Goal: Transaction & Acquisition: Obtain resource

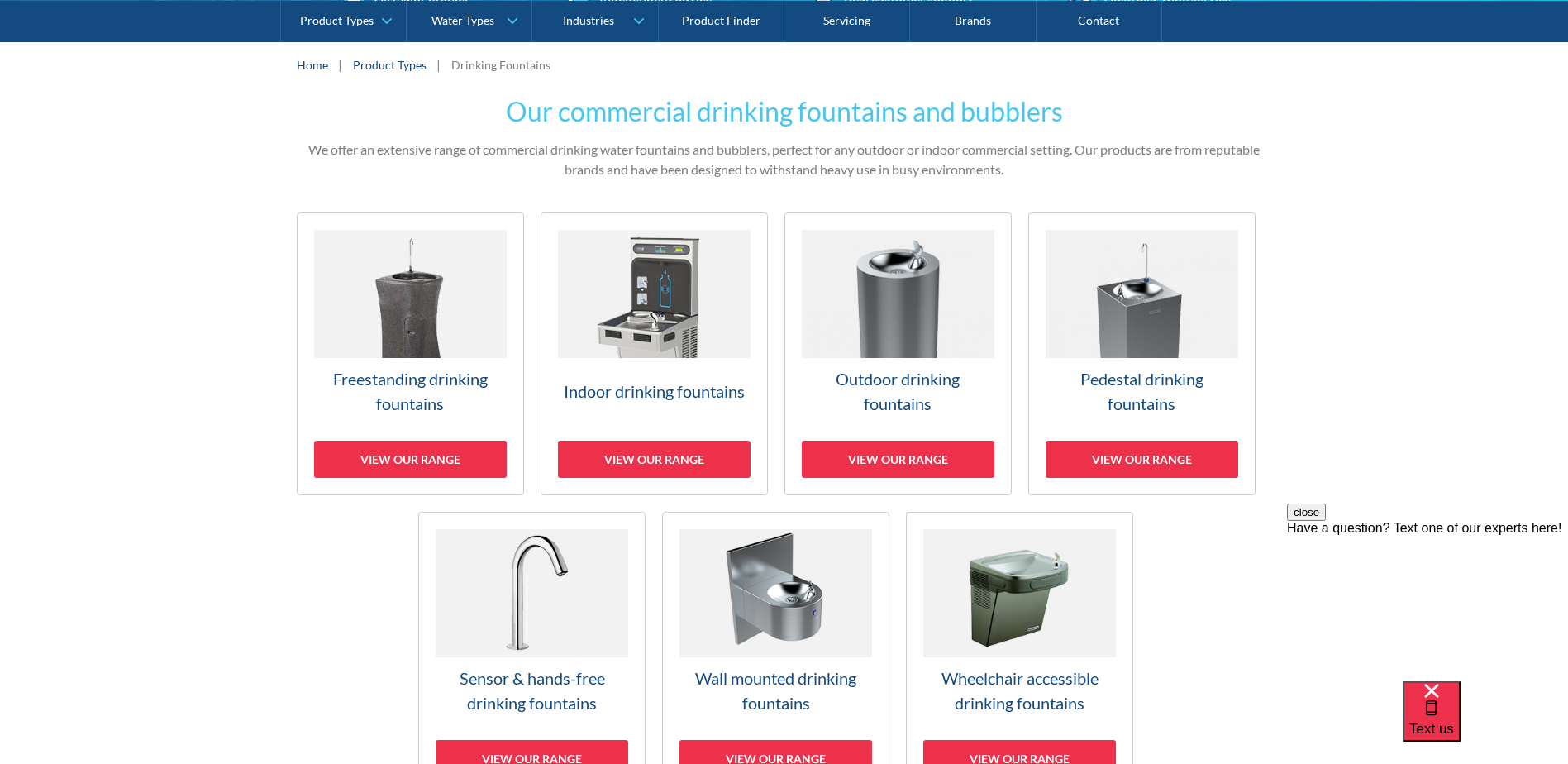
click at [1132, 315] on img at bounding box center [1142, 294] width 193 height 128
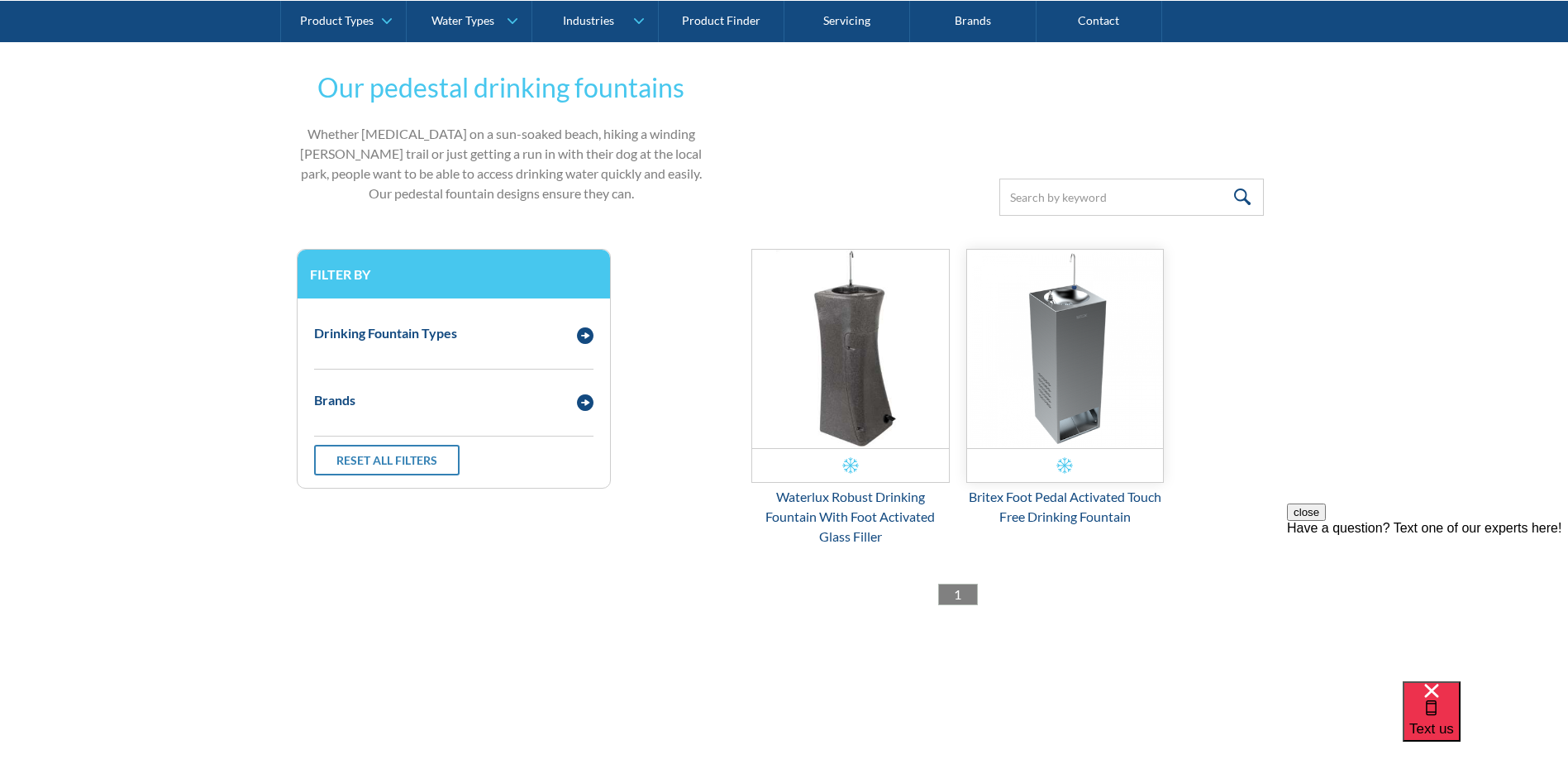
click at [1023, 377] on img "Email Form 3" at bounding box center [1066, 348] width 197 height 198
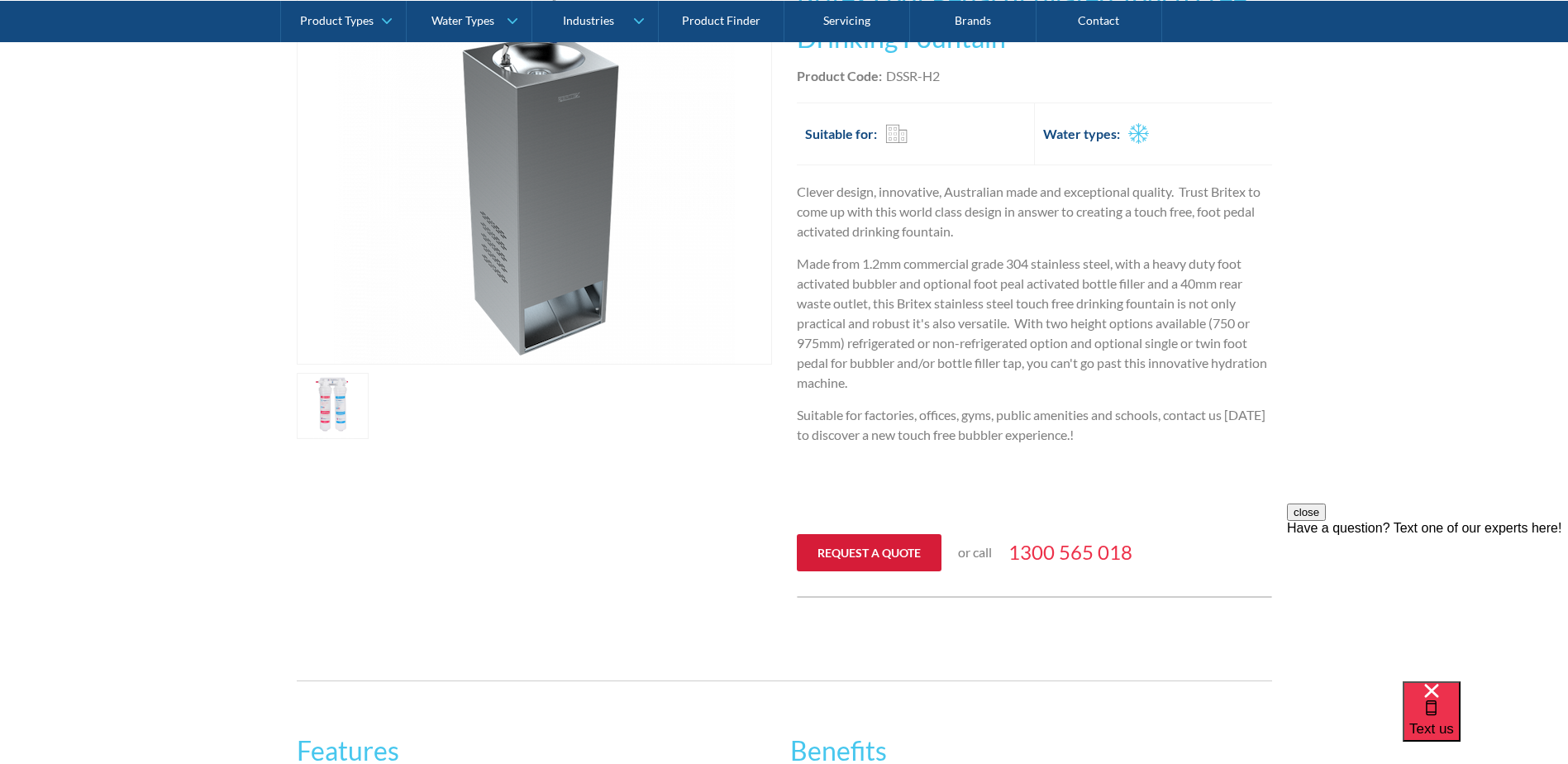
click at [874, 547] on link "Request a quote" at bounding box center [868, 553] width 144 height 38
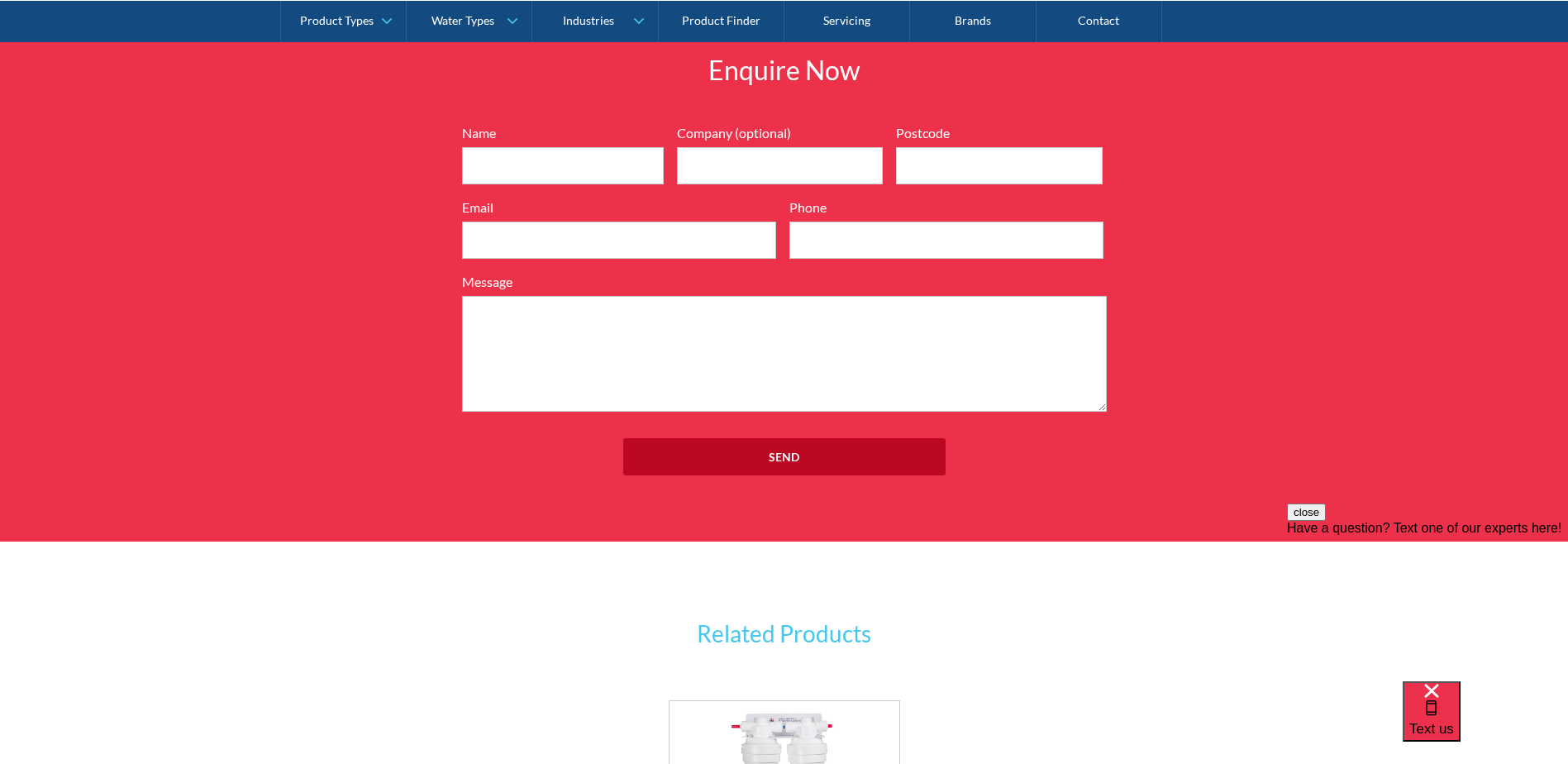
scroll to position [1985, 0]
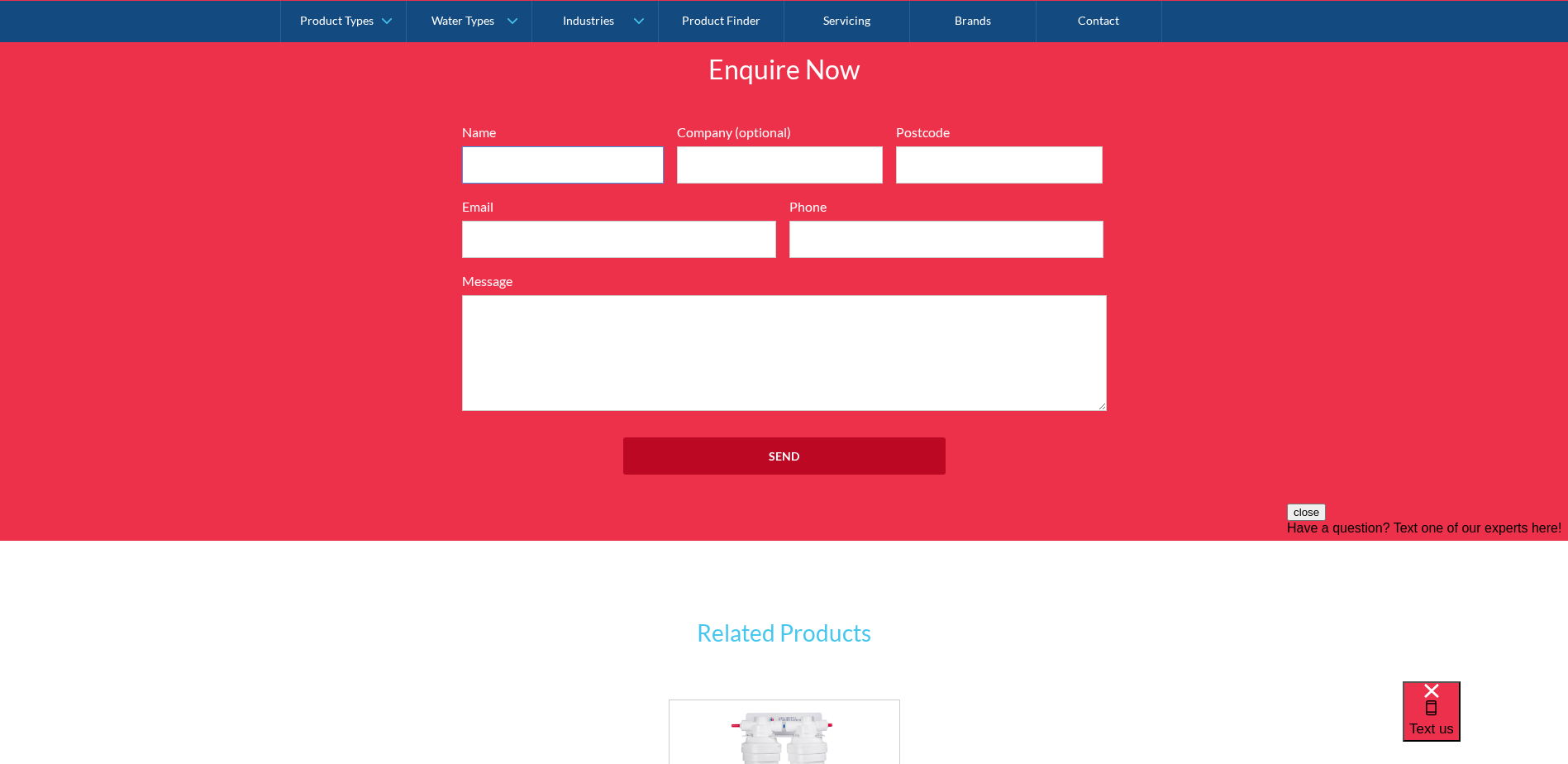
drag, startPoint x: 505, startPoint y: 155, endPoint x: 521, endPoint y: 159, distance: 16.5
click at [507, 155] on input "Name" at bounding box center [563, 165] width 202 height 38
type input "JAKE TREANOR"
type input "Rohrig"
type input "4218"
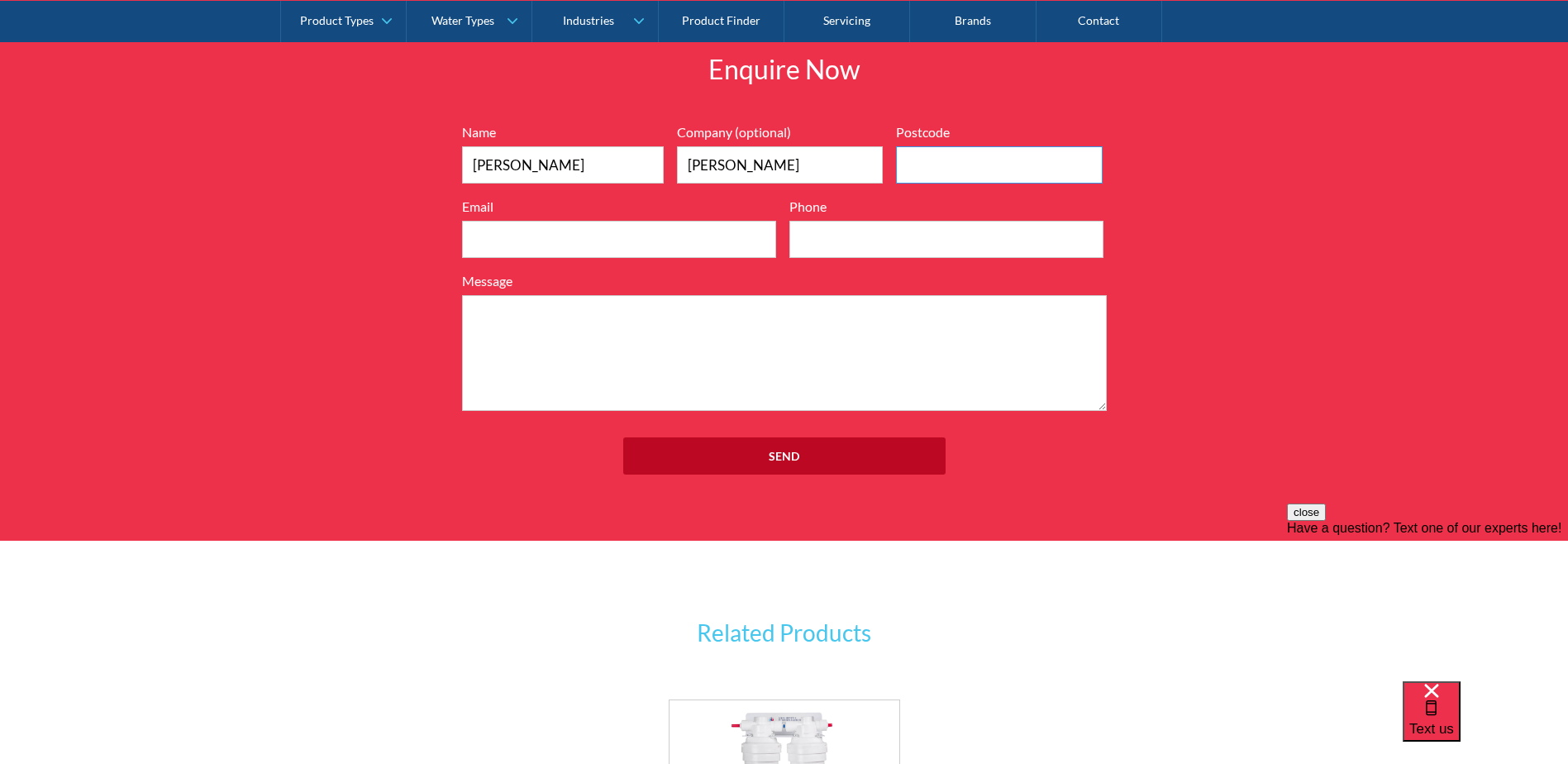
type input "jake.treanor@rohrig.com.au"
type input "0432286394"
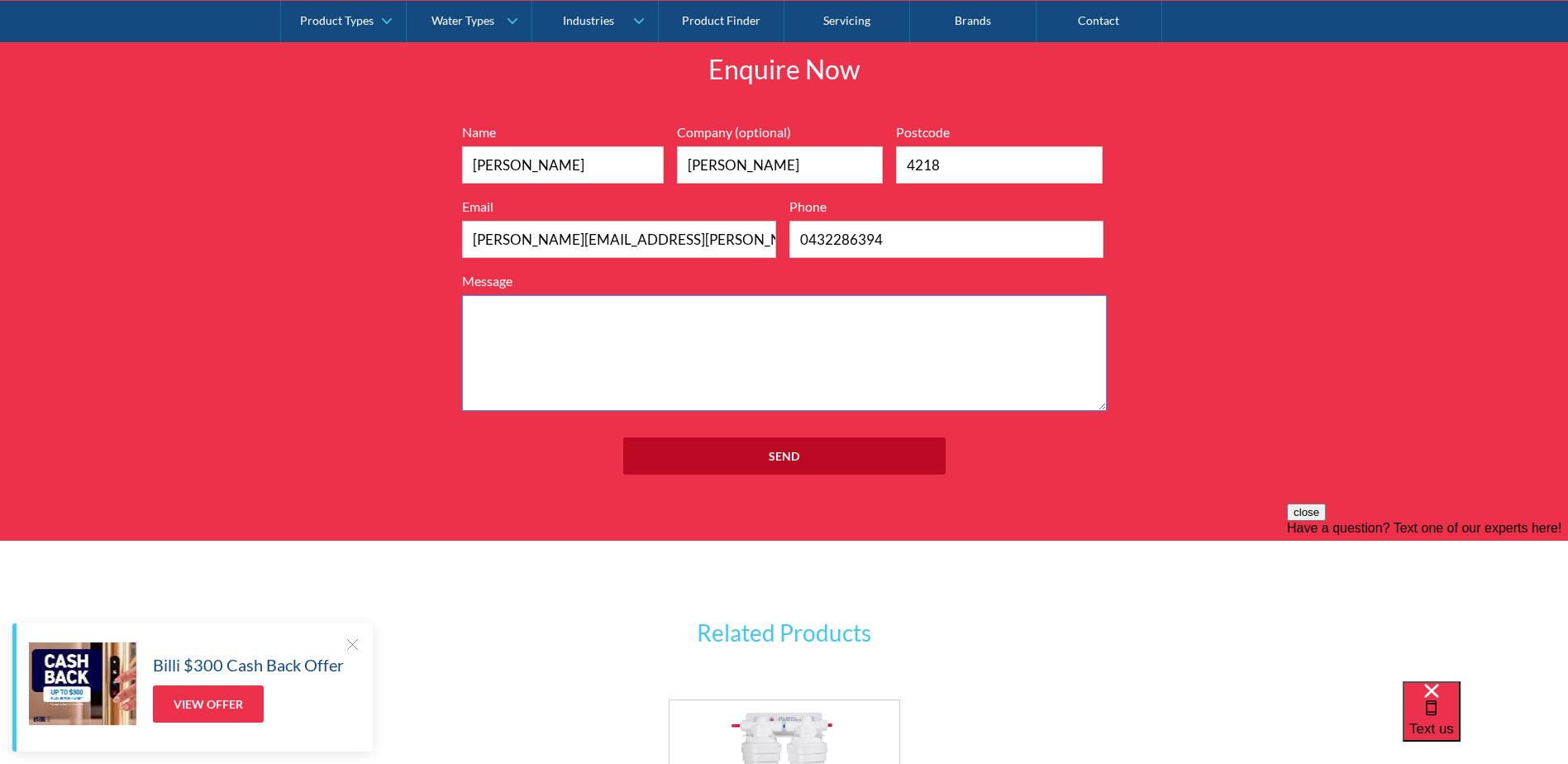
click at [564, 347] on textarea "Message" at bounding box center [785, 352] width 645 height 116
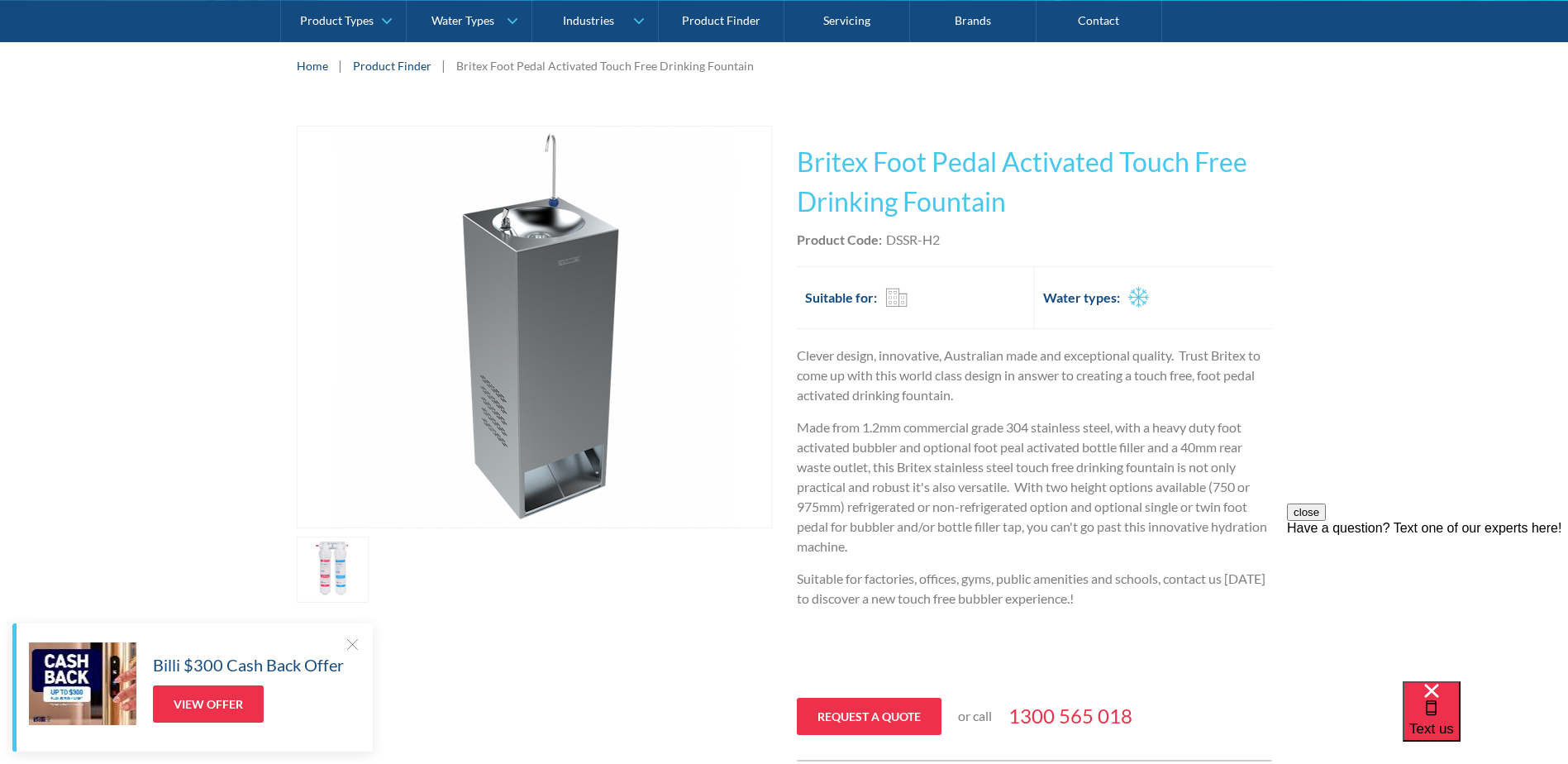
scroll to position [167, 0]
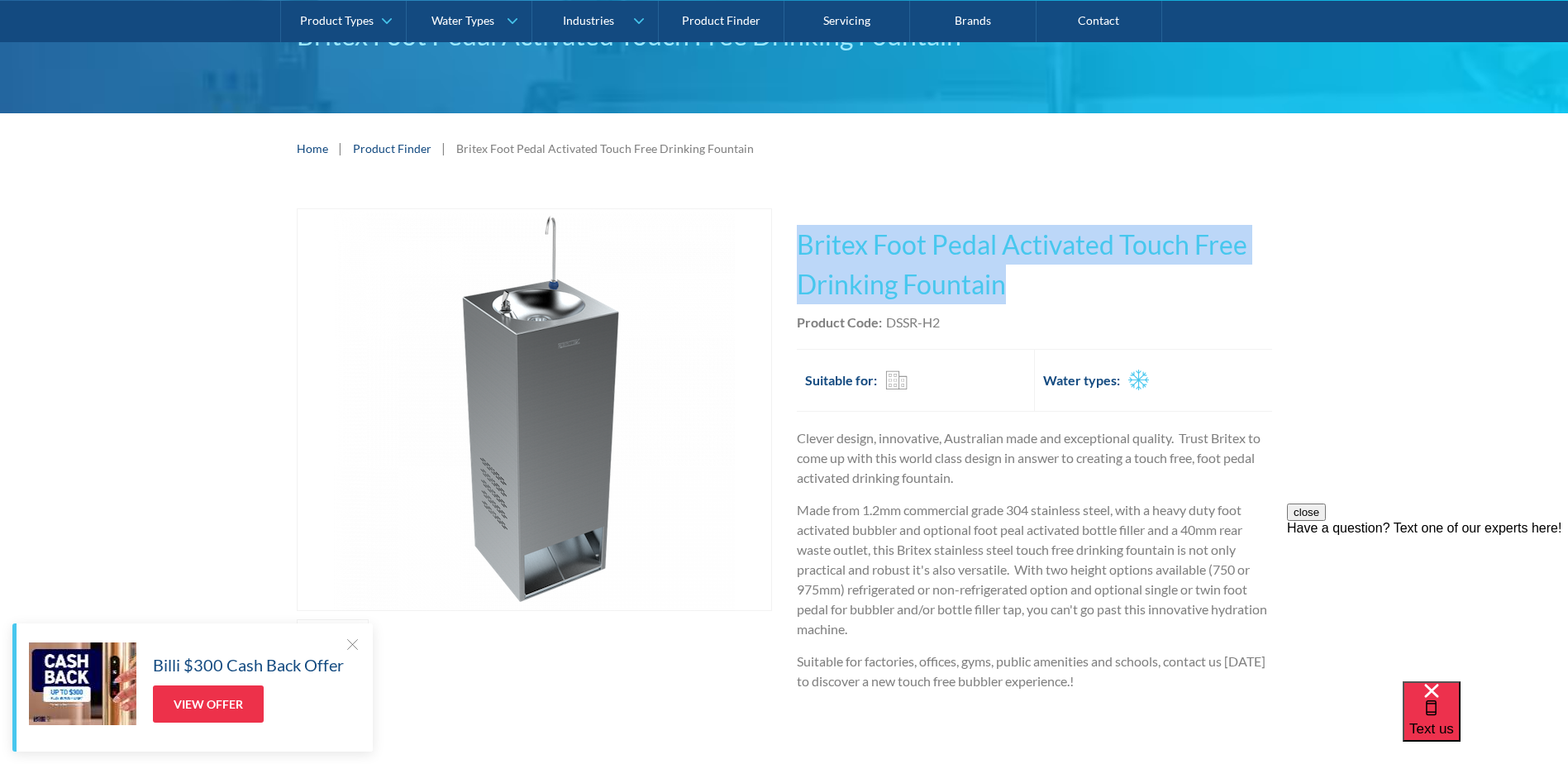
drag, startPoint x: 1015, startPoint y: 289, endPoint x: 788, endPoint y: 238, distance: 232.7
click at [788, 238] on div "Play video Fits Most Brands Best Seller No items found. This tap design is incl…" at bounding box center [784, 527] width 976 height 636
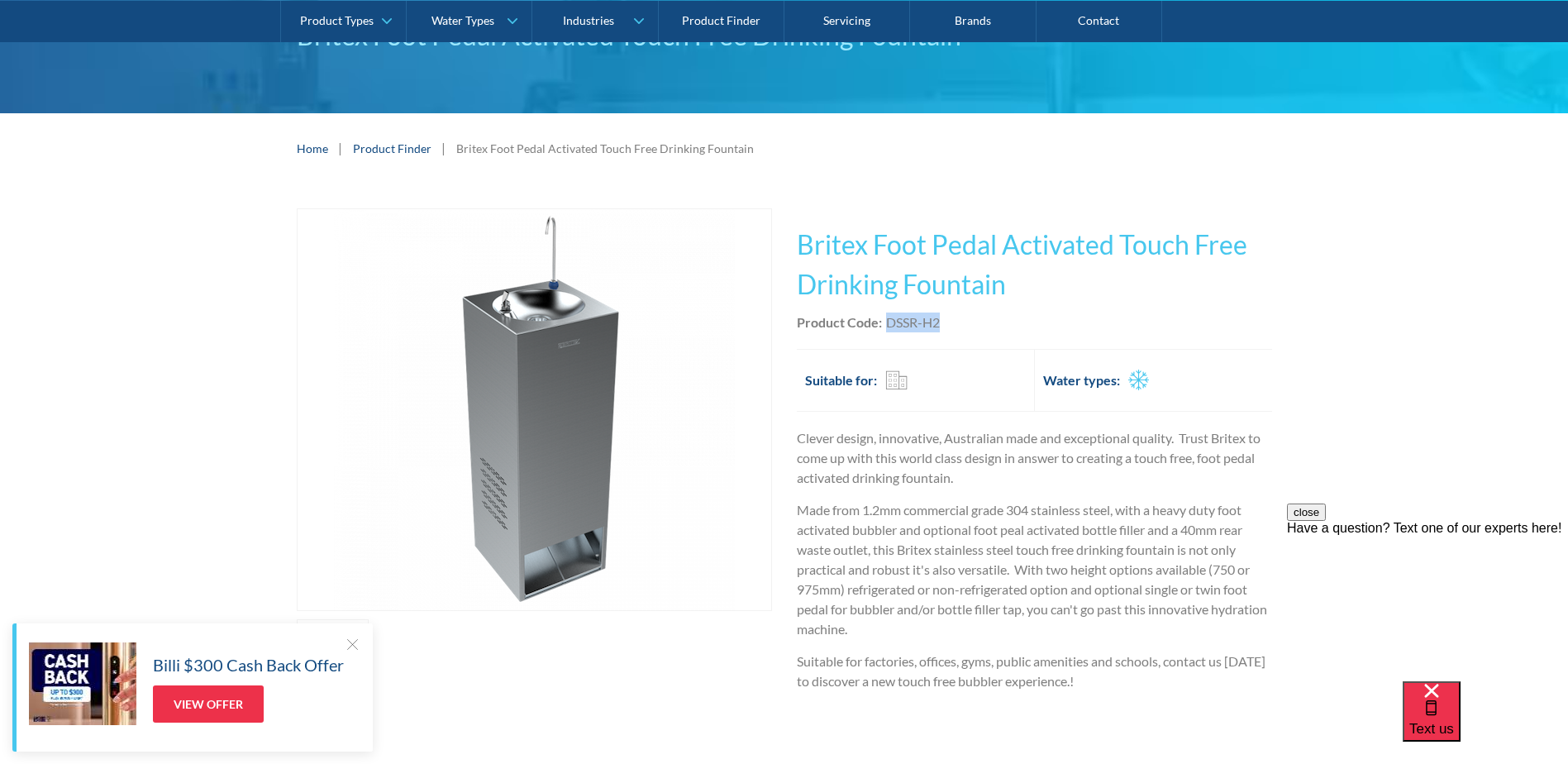
drag, startPoint x: 788, startPoint y: 238, endPoint x: 888, endPoint y: 321, distance: 130.0
click at [888, 321] on div "Product Code: DSSR-H2" at bounding box center [1034, 322] width 476 height 20
copy div "DSSR-H2"
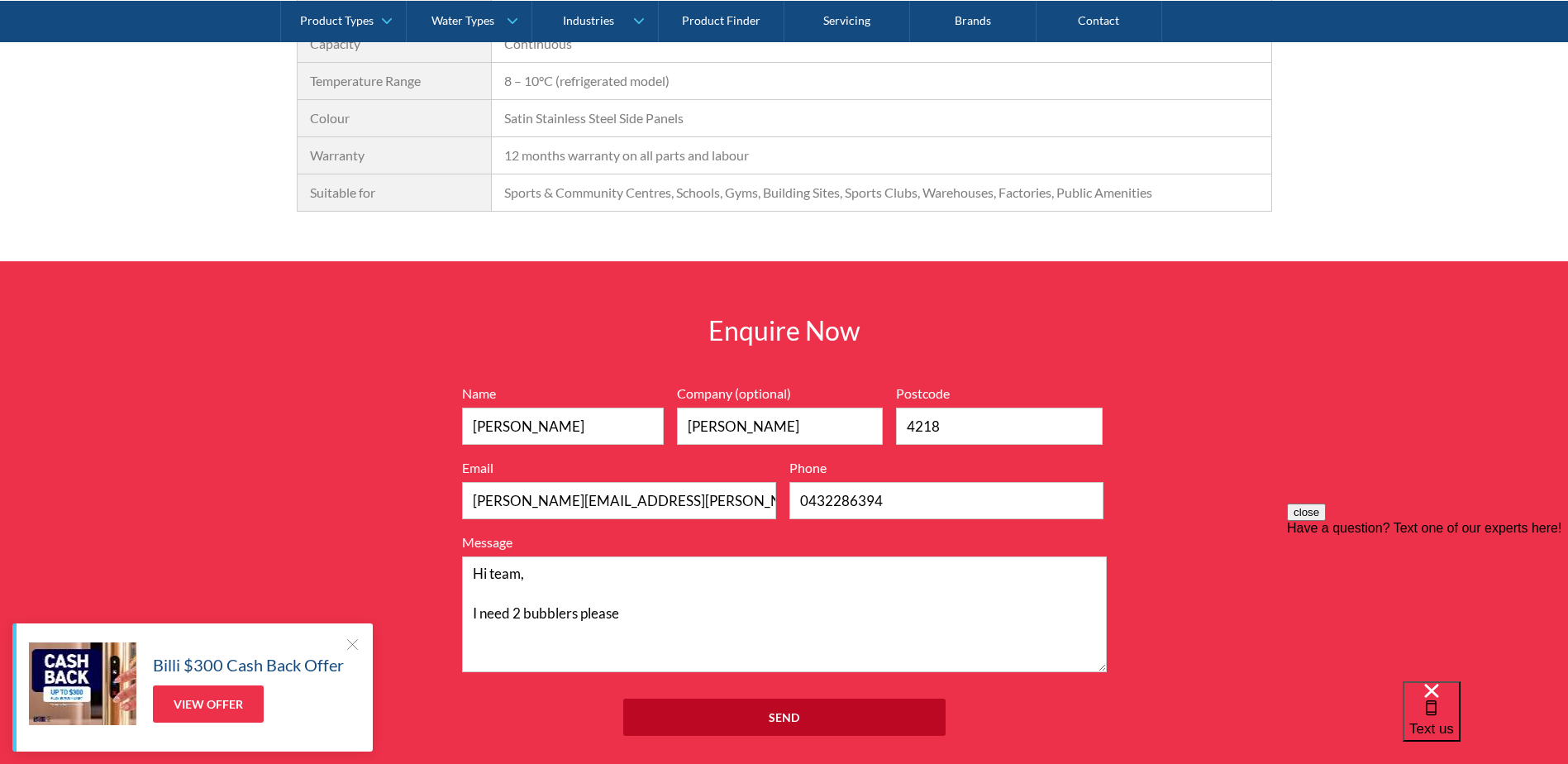
scroll to position [1820, 0]
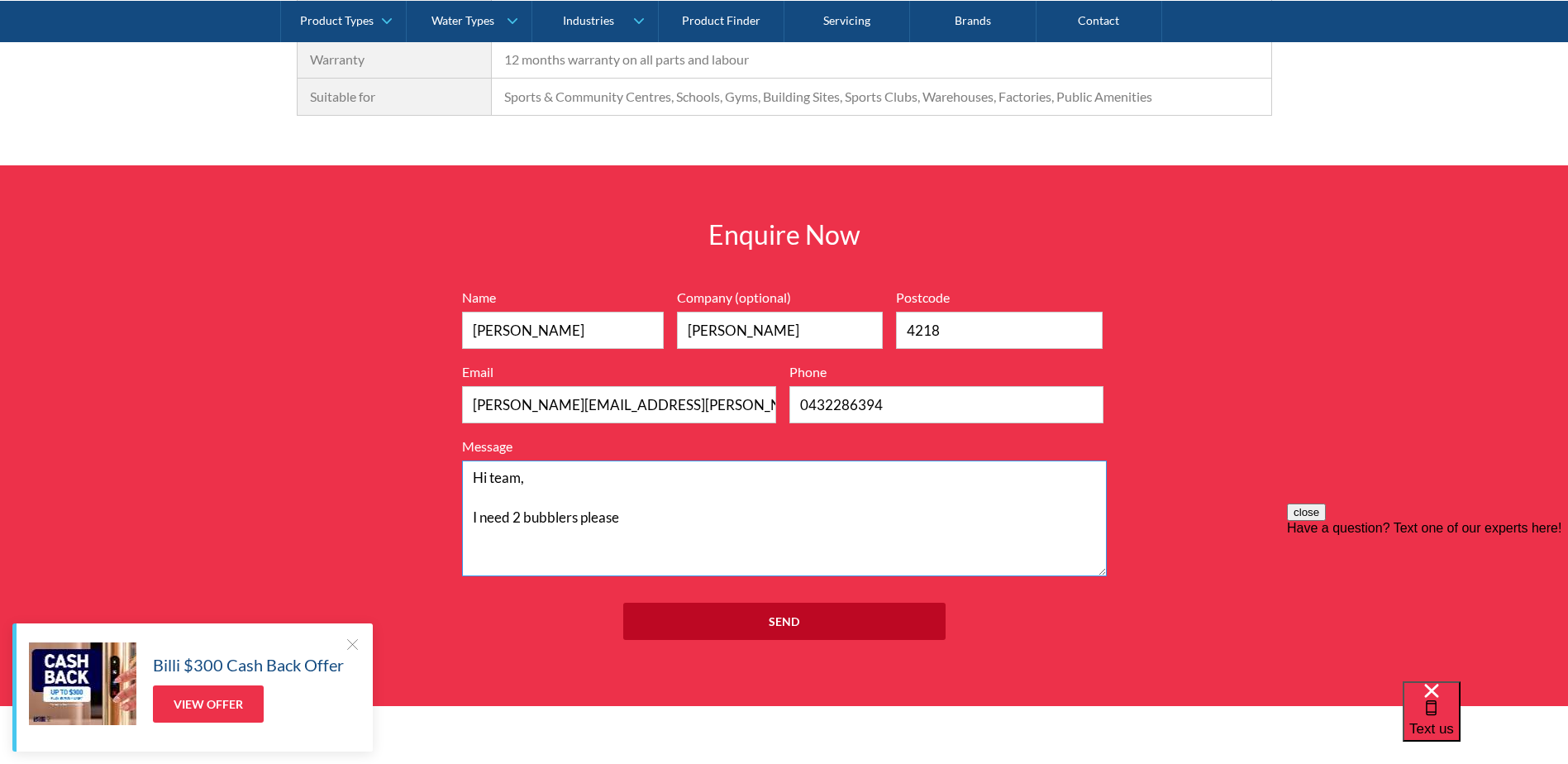
click at [646, 524] on textarea "Hi team, I need 2 bubblers please" at bounding box center [785, 518] width 645 height 116
paste textarea "DSSR-H2"
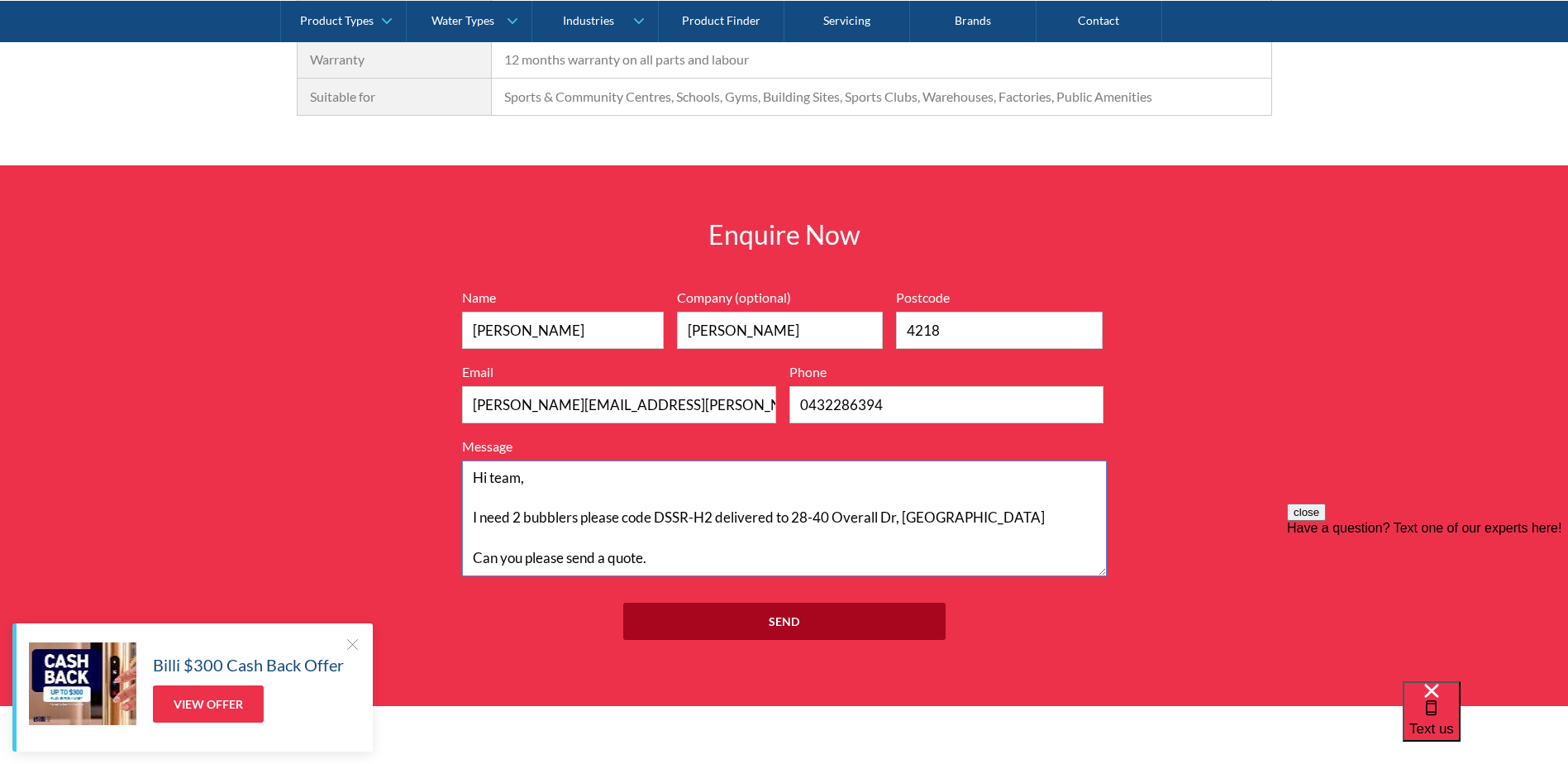
type textarea "Hi team, I need 2 bubblers please code DSSR-H2 delivered to 28-40 Overall Dr, P…"
click at [723, 614] on input "Send" at bounding box center [785, 622] width 323 height 38
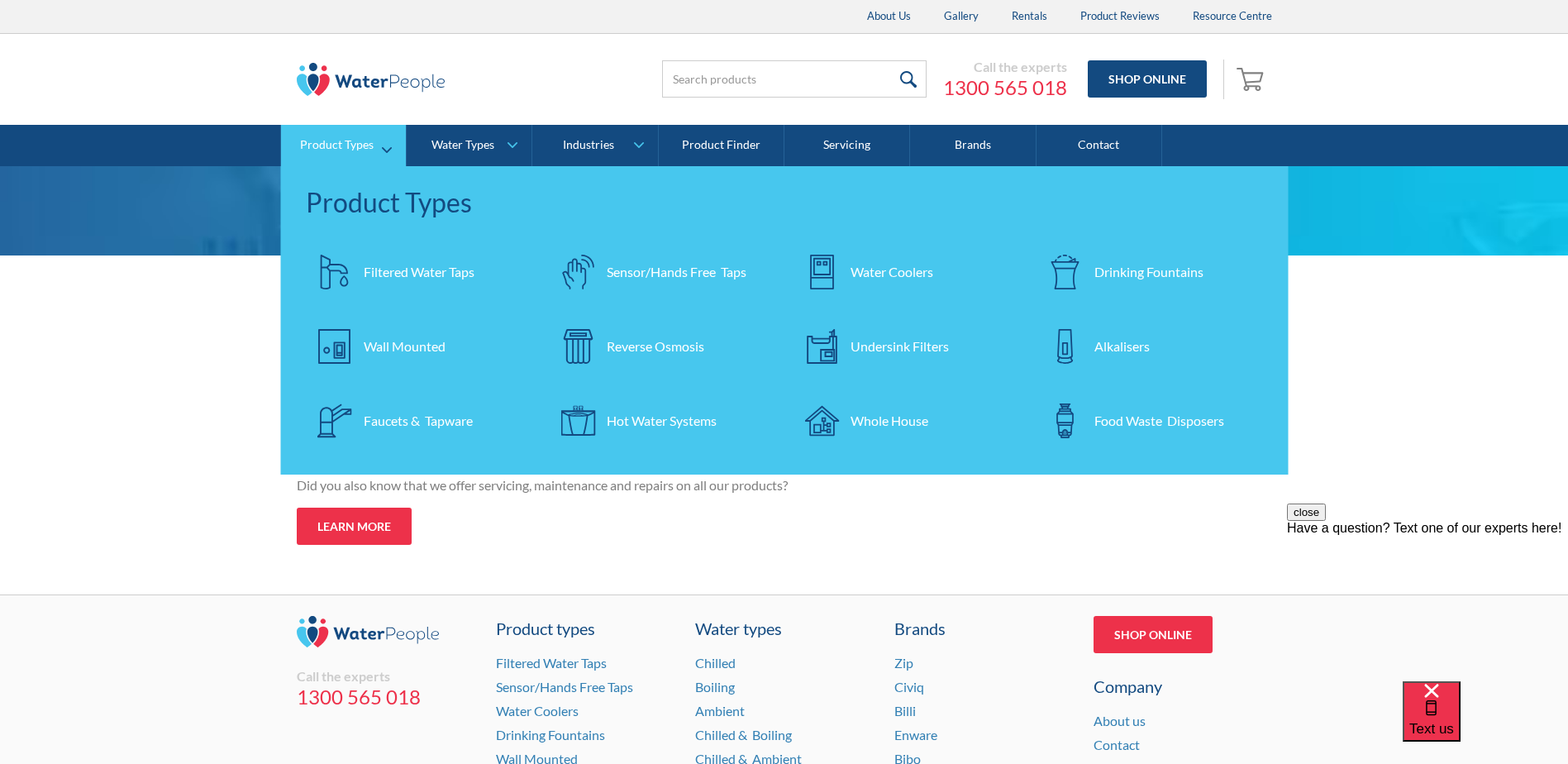
click at [900, 272] on div "Water Coolers" at bounding box center [892, 271] width 82 height 20
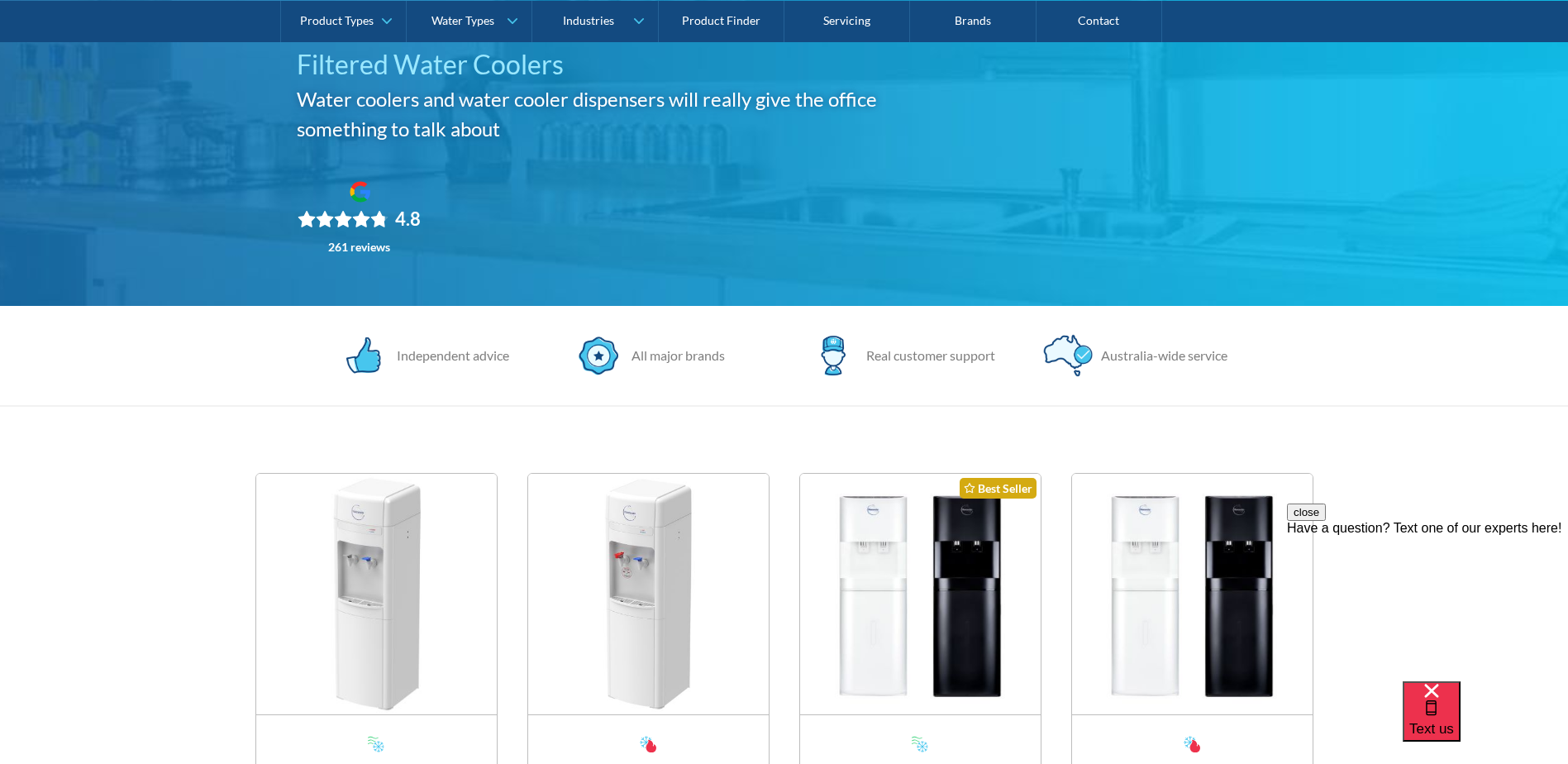
scroll to position [82, 0]
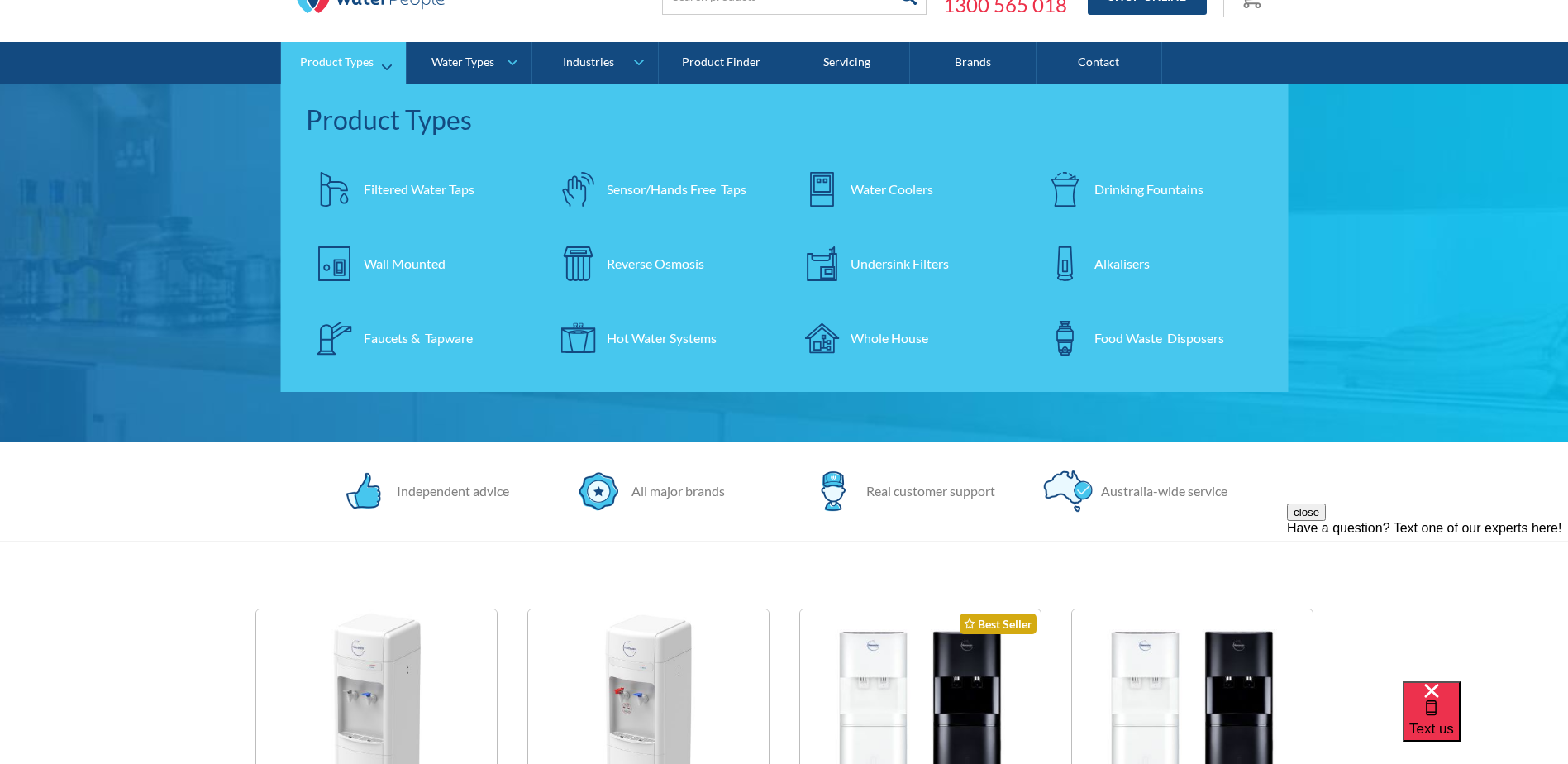
click at [1170, 189] on div "Drinking Fountains" at bounding box center [1150, 189] width 109 height 20
